Goal: Navigation & Orientation: Find specific page/section

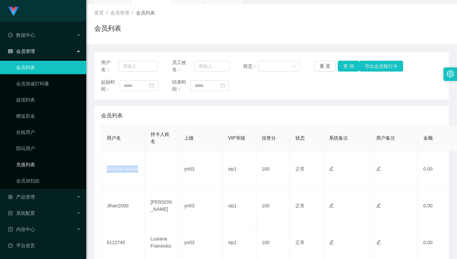
scroll to position [32, 0]
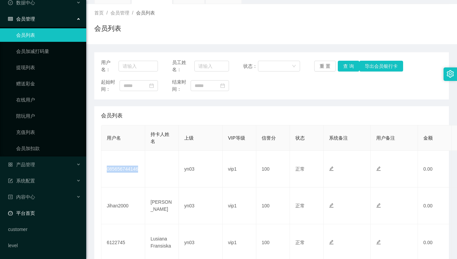
click at [29, 211] on link "平台首页" at bounding box center [44, 212] width 73 height 13
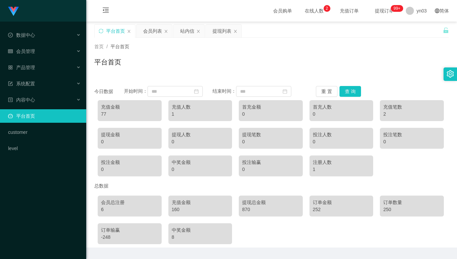
click at [331, 61] on div "平台首页" at bounding box center [271, 64] width 355 height 15
